Goal: Task Accomplishment & Management: Manage account settings

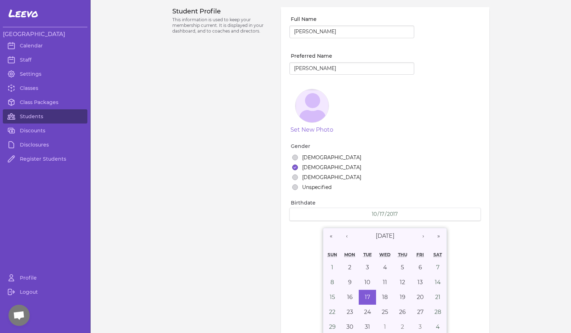
select select "MT"
select select "3"
click at [28, 118] on link "Students" at bounding box center [45, 116] width 85 height 14
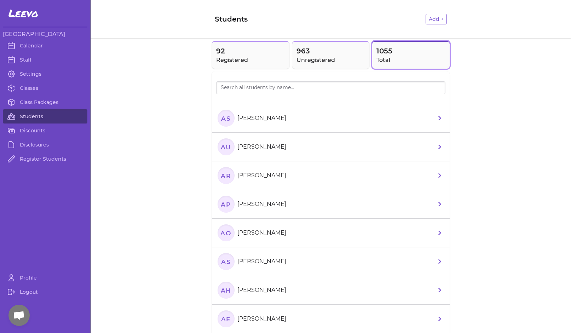
click at [48, 115] on link "Students" at bounding box center [45, 116] width 85 height 14
click at [254, 87] on input "search" at bounding box center [330, 87] width 229 height 13
click at [240, 55] on span "92" at bounding box center [250, 51] width 69 height 10
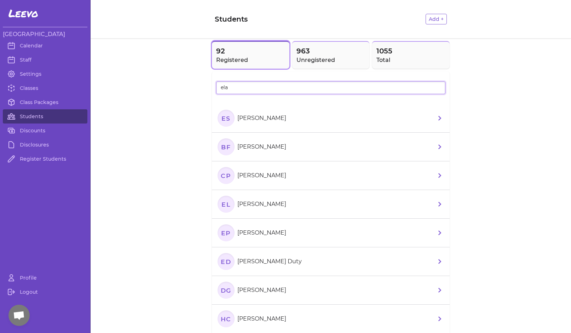
click at [243, 88] on input "ela" at bounding box center [330, 87] width 229 height 13
drag, startPoint x: 239, startPoint y: 92, endPoint x: 207, endPoint y: 87, distance: 32.2
paste input "[PERSON_NAME]"
type input "[PERSON_NAME]"
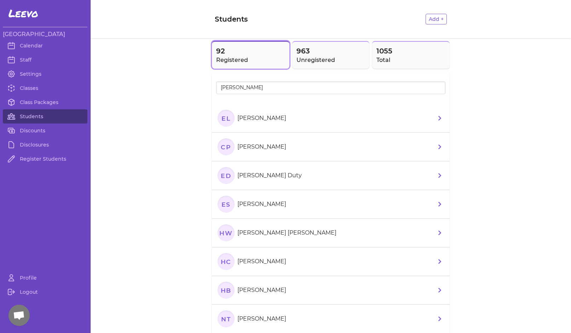
click at [223, 118] on text "EL" at bounding box center [226, 117] width 9 height 7
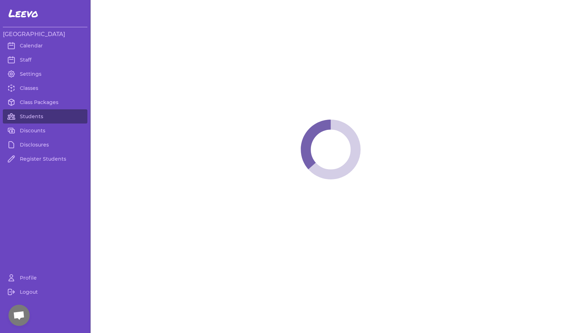
select select "MT"
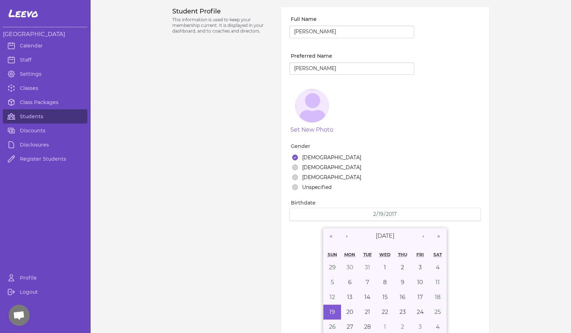
select select "1"
click at [30, 113] on link "Students" at bounding box center [45, 116] width 85 height 14
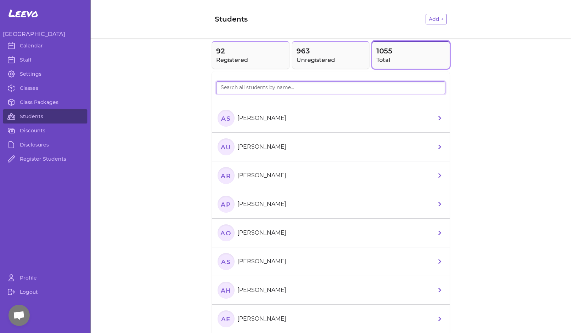
click at [283, 87] on input "search" at bounding box center [330, 87] width 229 height 13
paste input "[PERSON_NAME]"
type input "[PERSON_NAME]"
click at [228, 117] on icon "JL" at bounding box center [226, 118] width 17 height 17
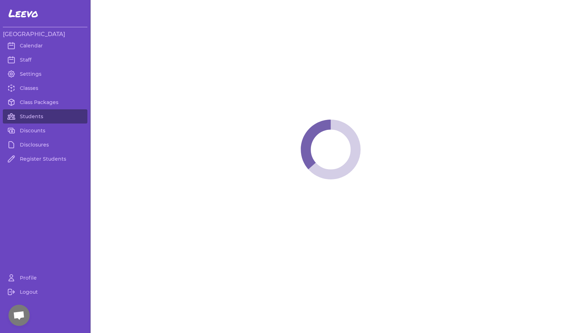
select select "MT"
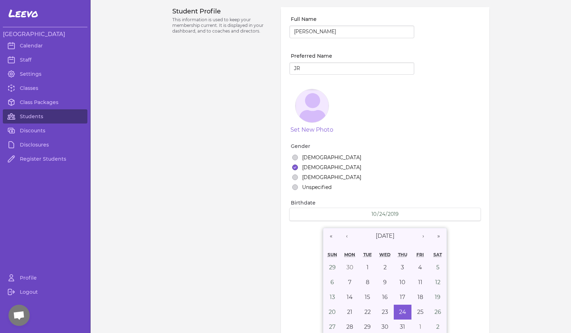
select select "1"
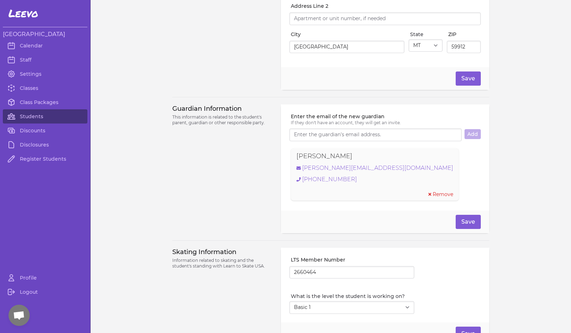
scroll to position [490, 0]
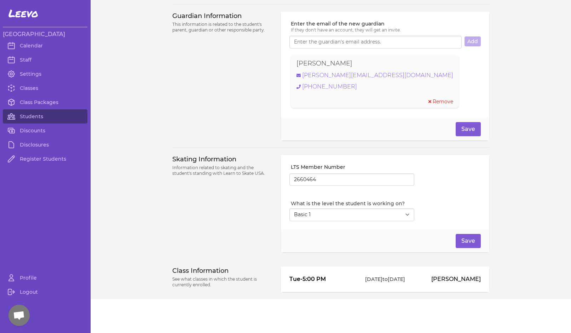
drag, startPoint x: 287, startPoint y: 279, endPoint x: 412, endPoint y: 278, distance: 124.6
click at [412, 278] on li "Tue - 5:00 PM [DATE] to [DATE] [PERSON_NAME]" at bounding box center [386, 279] width 192 height 8
